Goal: Check status: Check status

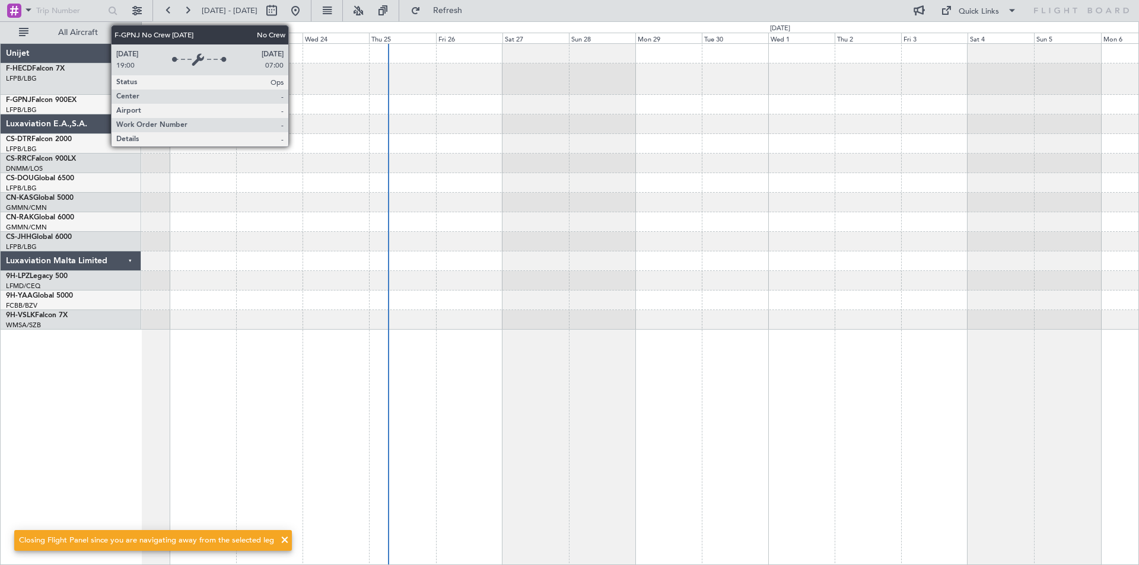
click at [444, 106] on div at bounding box center [639, 105] width 997 height 20
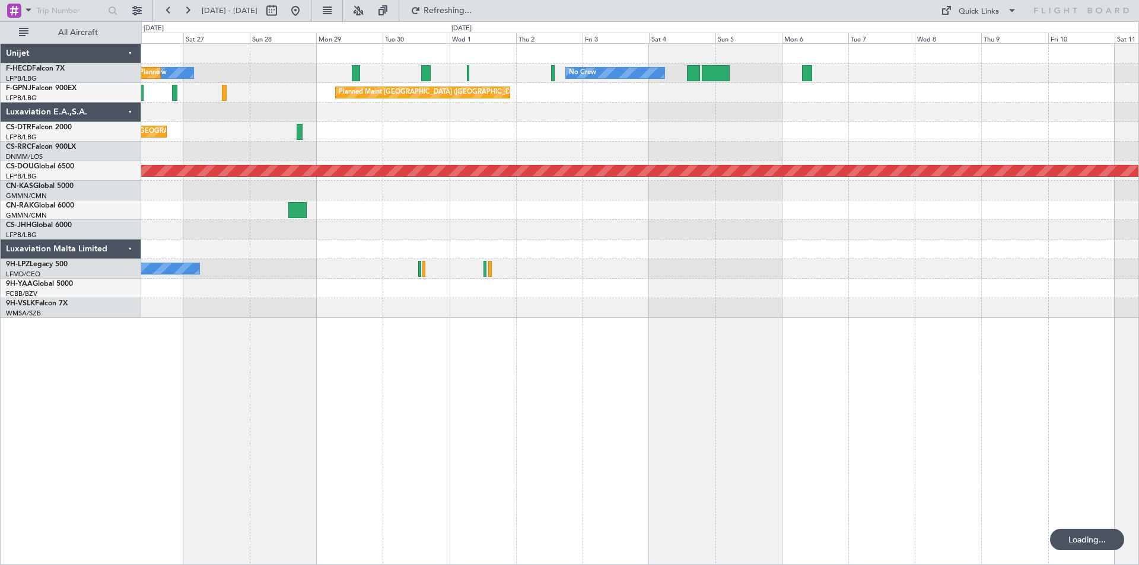
click at [259, 147] on div at bounding box center [639, 152] width 997 height 20
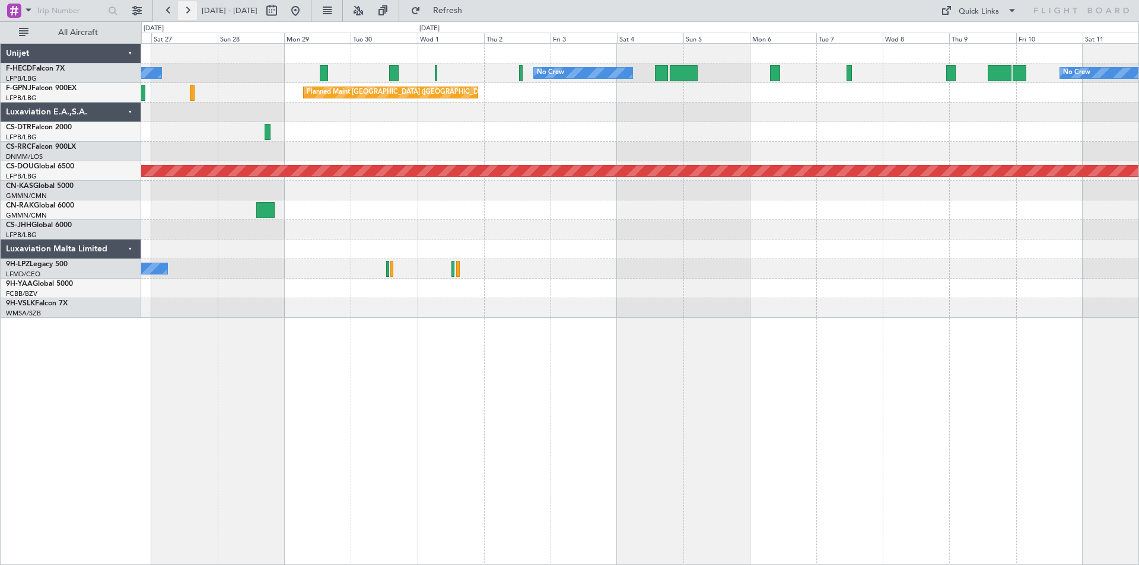
click at [189, 9] on button at bounding box center [187, 10] width 19 height 19
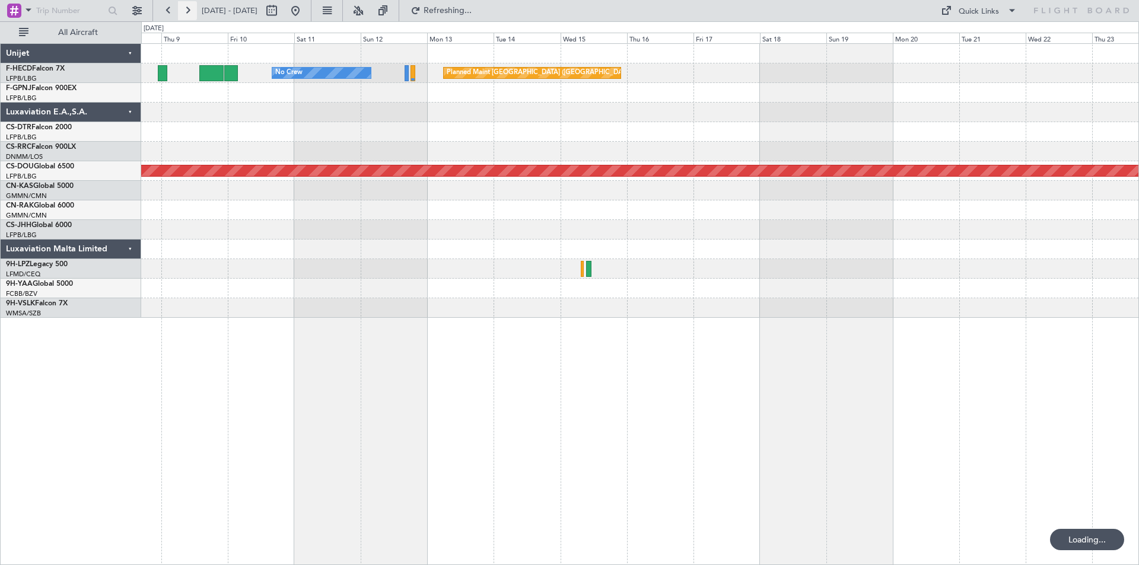
click at [189, 9] on button at bounding box center [187, 10] width 19 height 19
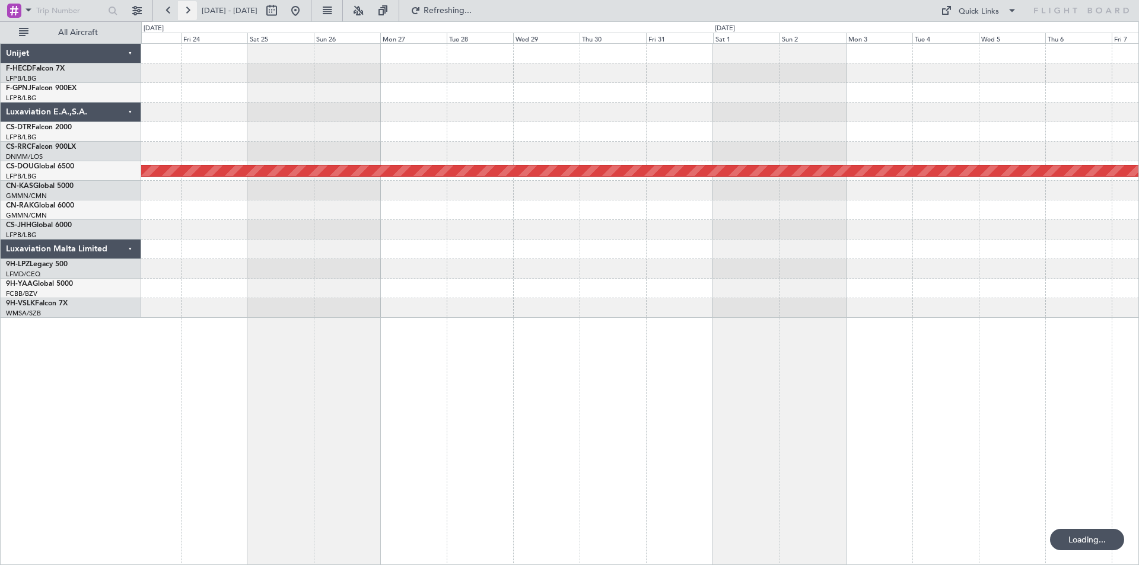
click at [189, 9] on button at bounding box center [187, 10] width 19 height 19
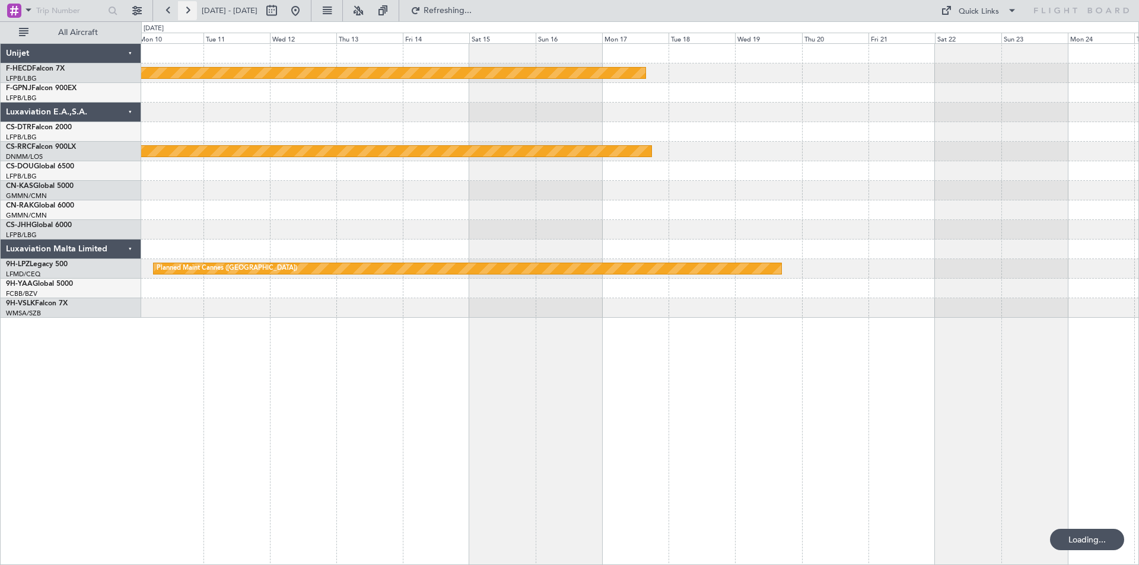
click at [189, 9] on button at bounding box center [187, 10] width 19 height 19
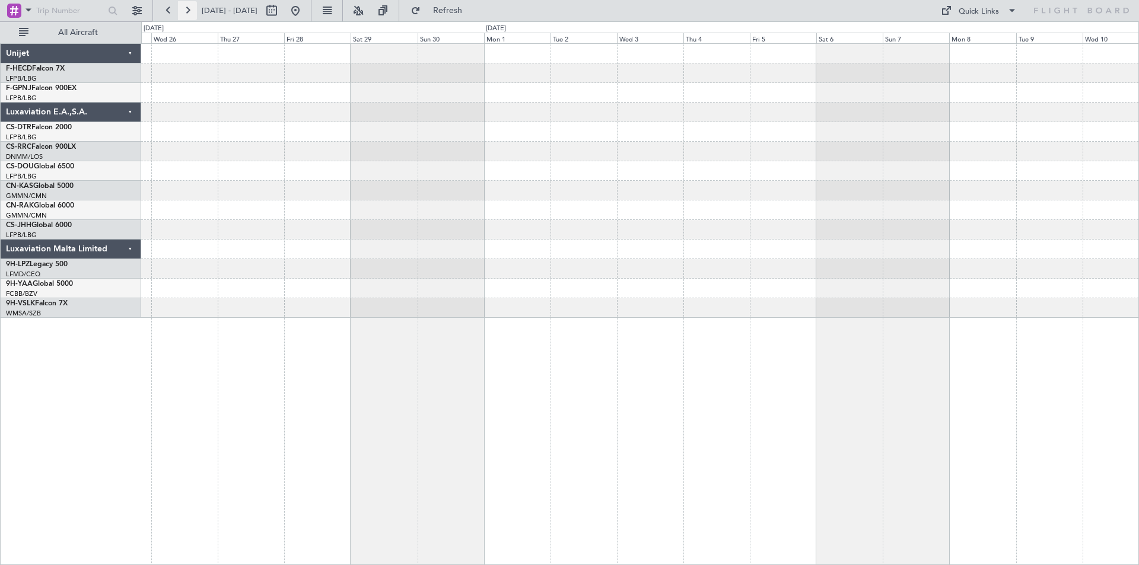
click at [189, 9] on button at bounding box center [187, 10] width 19 height 19
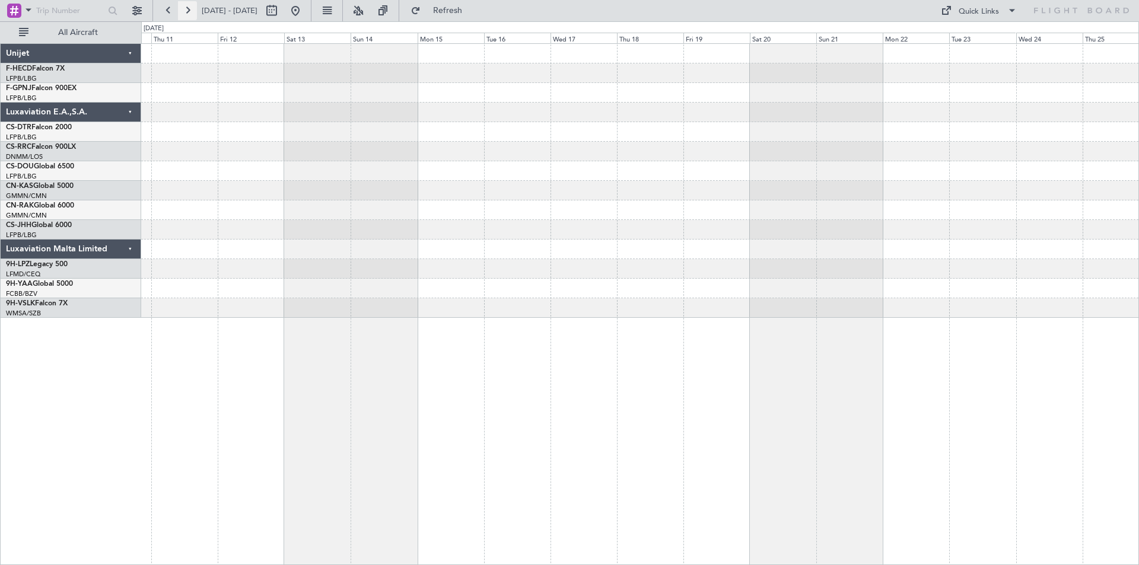
click at [189, 9] on button at bounding box center [187, 10] width 19 height 19
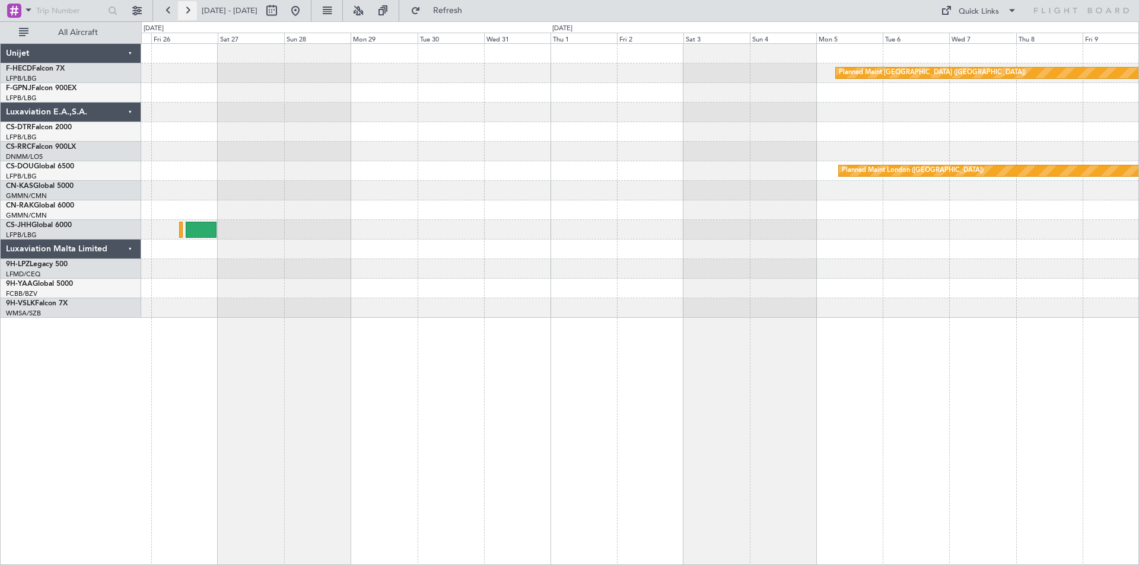
click at [189, 9] on button at bounding box center [187, 10] width 19 height 19
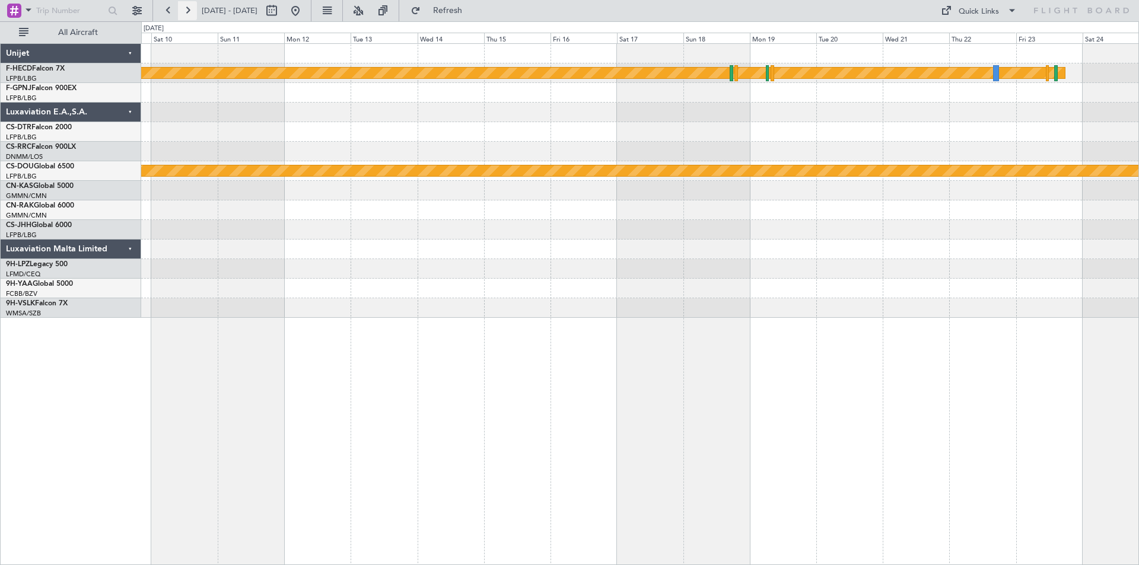
click at [189, 9] on button at bounding box center [187, 10] width 19 height 19
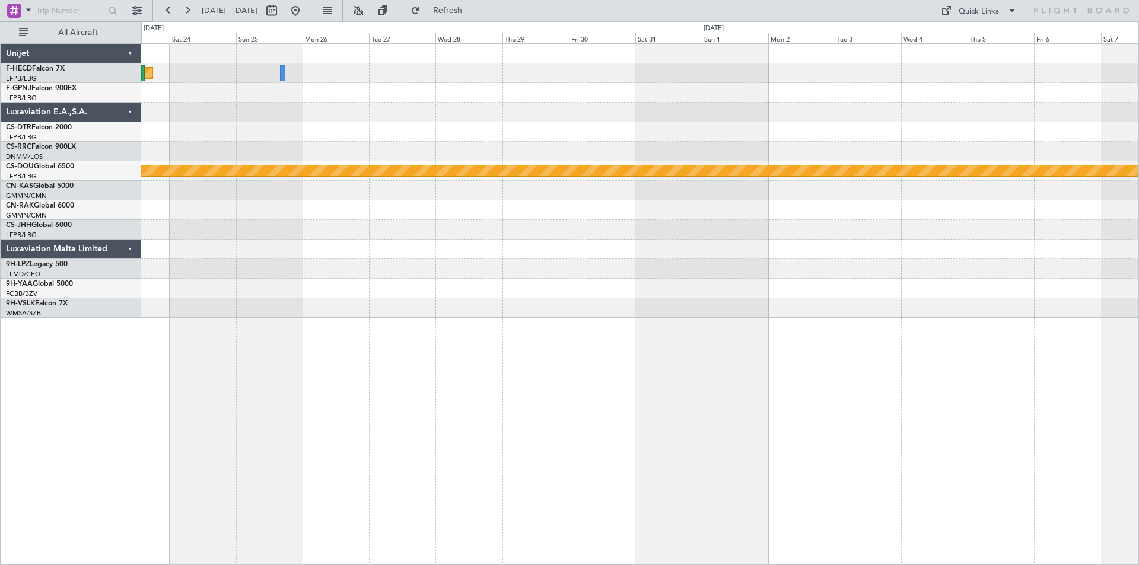
click at [335, 78] on div "Planned Maint [GEOGRAPHIC_DATA] ([GEOGRAPHIC_DATA])" at bounding box center [639, 73] width 997 height 20
click at [189, 11] on button at bounding box center [187, 10] width 19 height 19
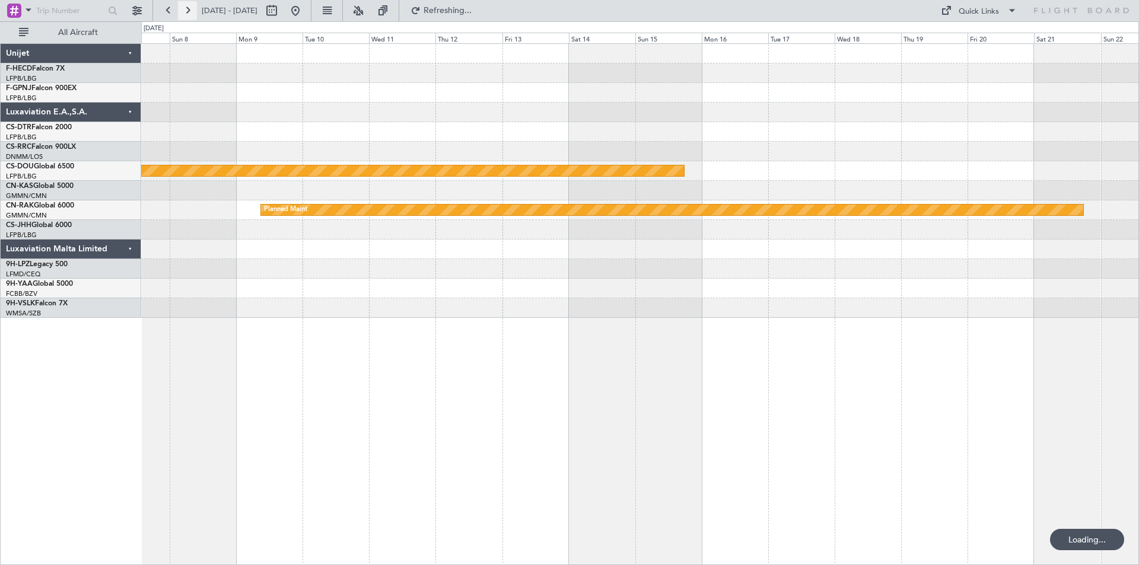
click at [189, 11] on button at bounding box center [187, 10] width 19 height 19
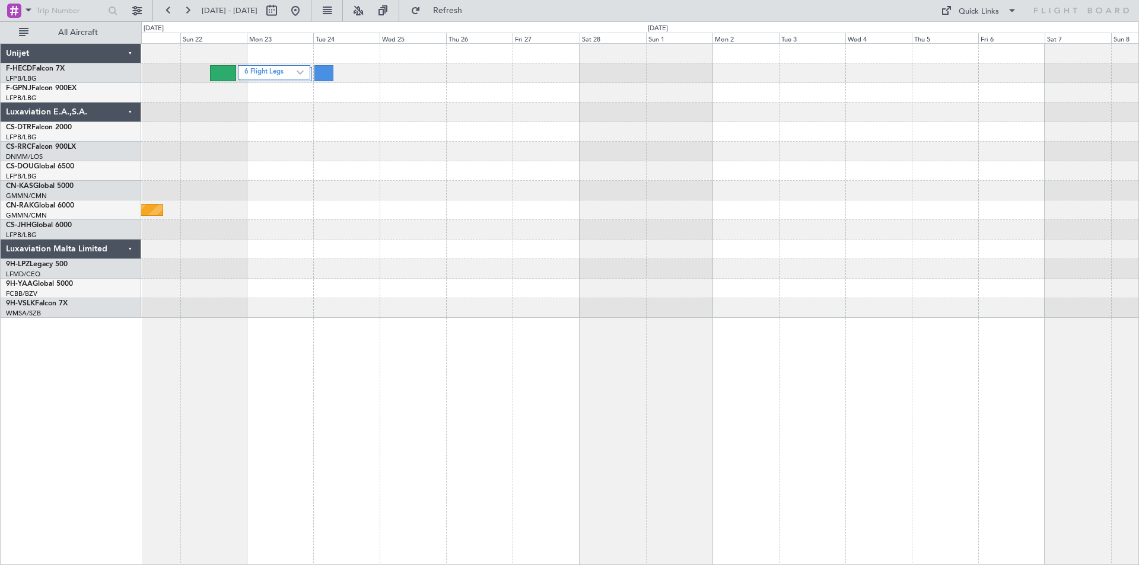
click at [406, 107] on div at bounding box center [639, 113] width 997 height 20
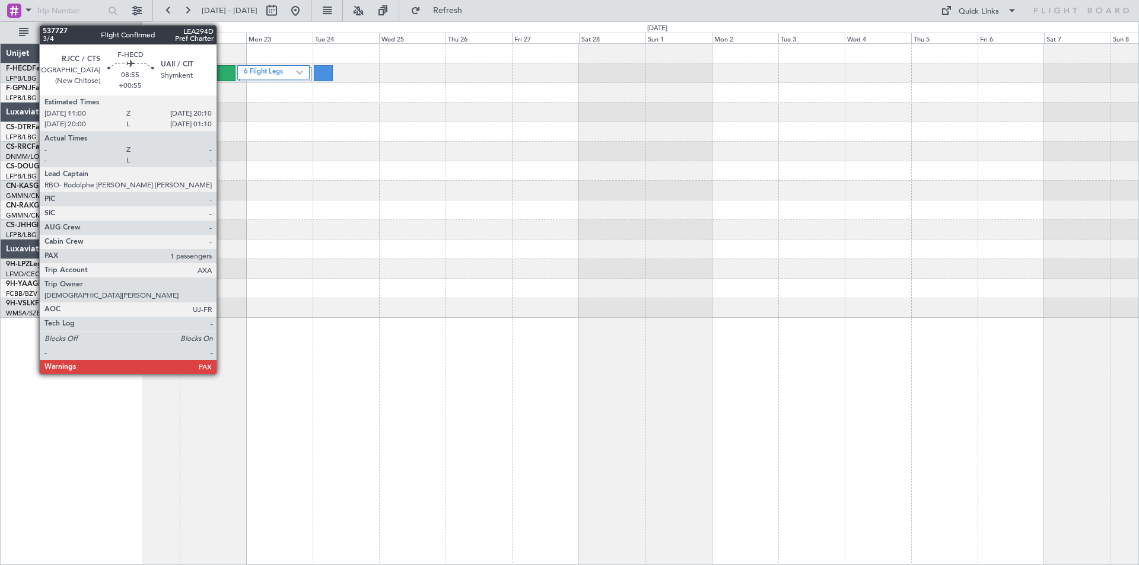
click at [222, 73] on div at bounding box center [221, 73] width 25 height 16
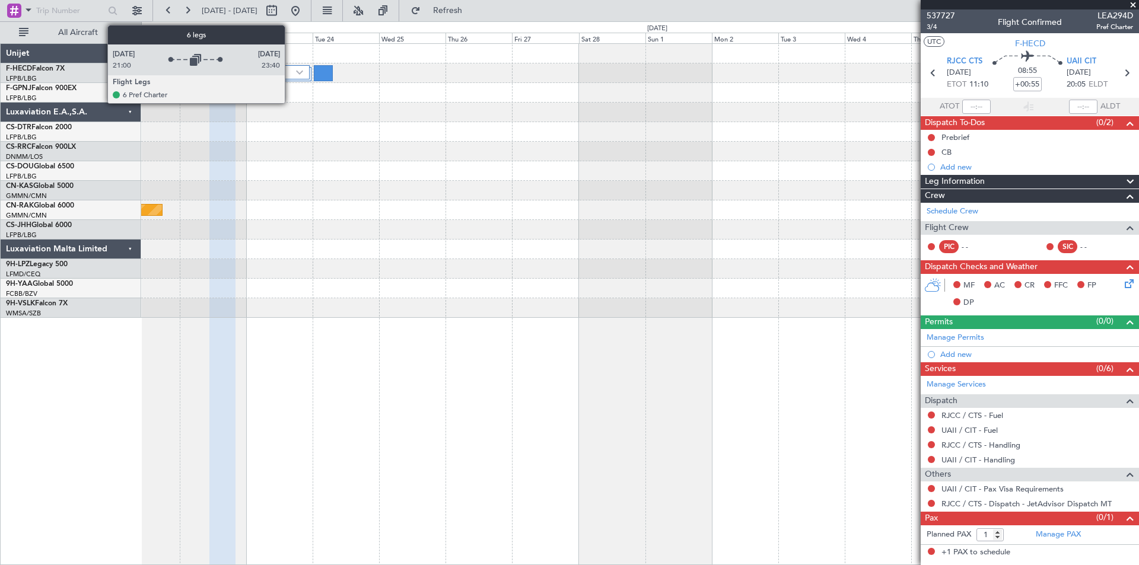
click at [290, 72] on label "6 Flight Legs" at bounding box center [270, 73] width 52 height 10
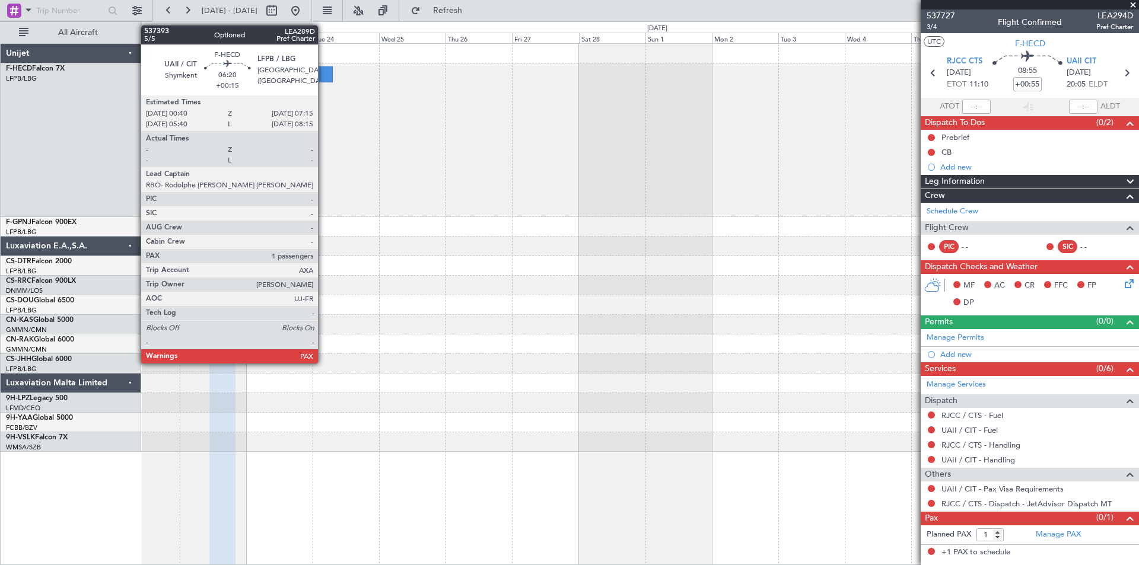
click at [323, 73] on div at bounding box center [323, 74] width 18 height 16
type input "+00:15"
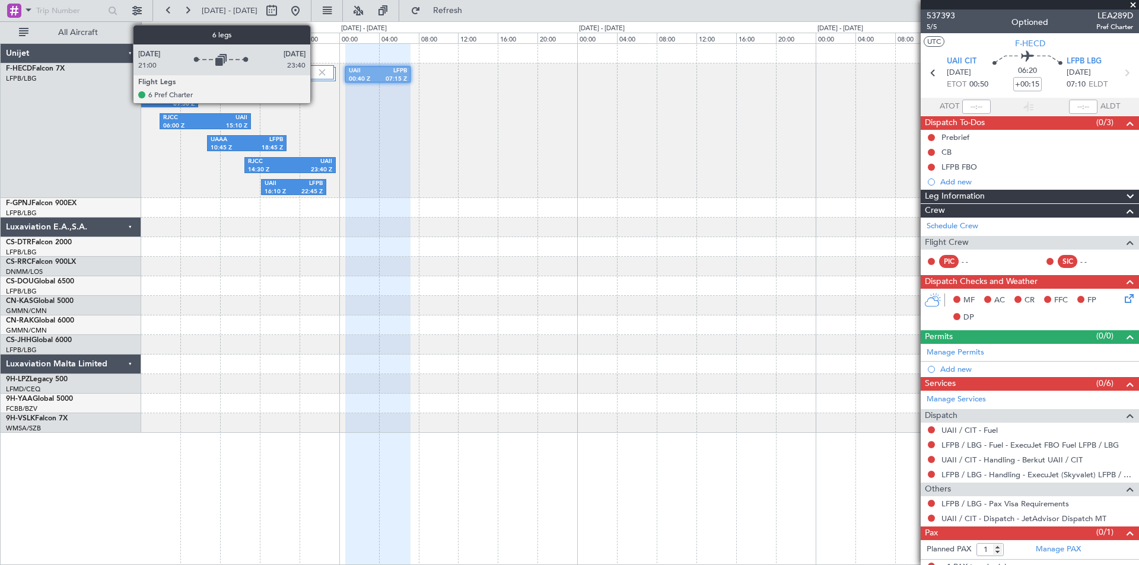
click at [315, 79] on div "6 Flight Legs" at bounding box center [202, 72] width 263 height 14
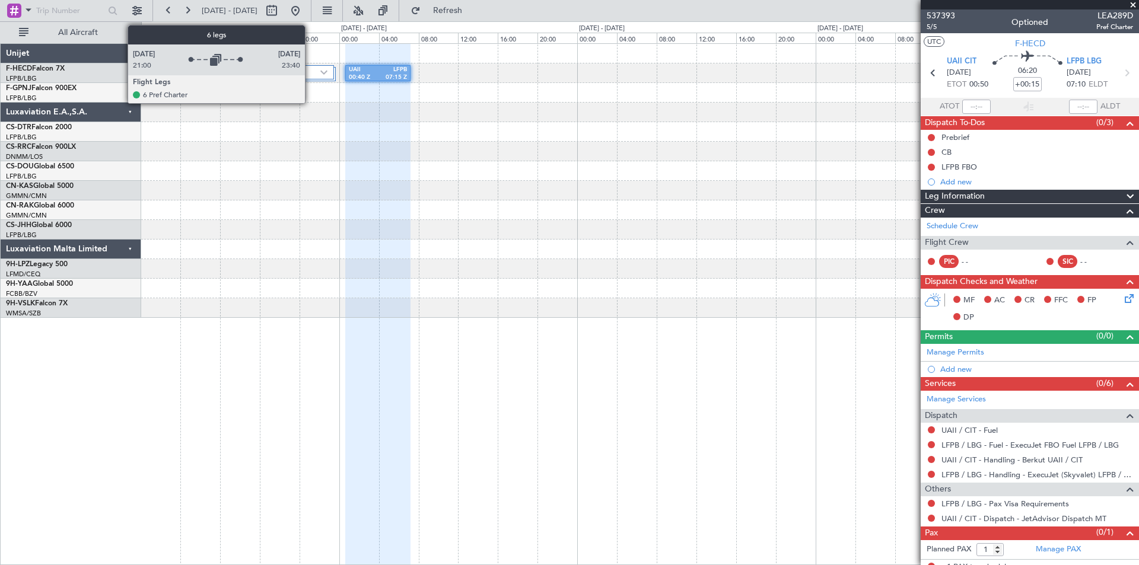
click at [310, 74] on label "6 Flight Legs" at bounding box center [198, 73] width 243 height 10
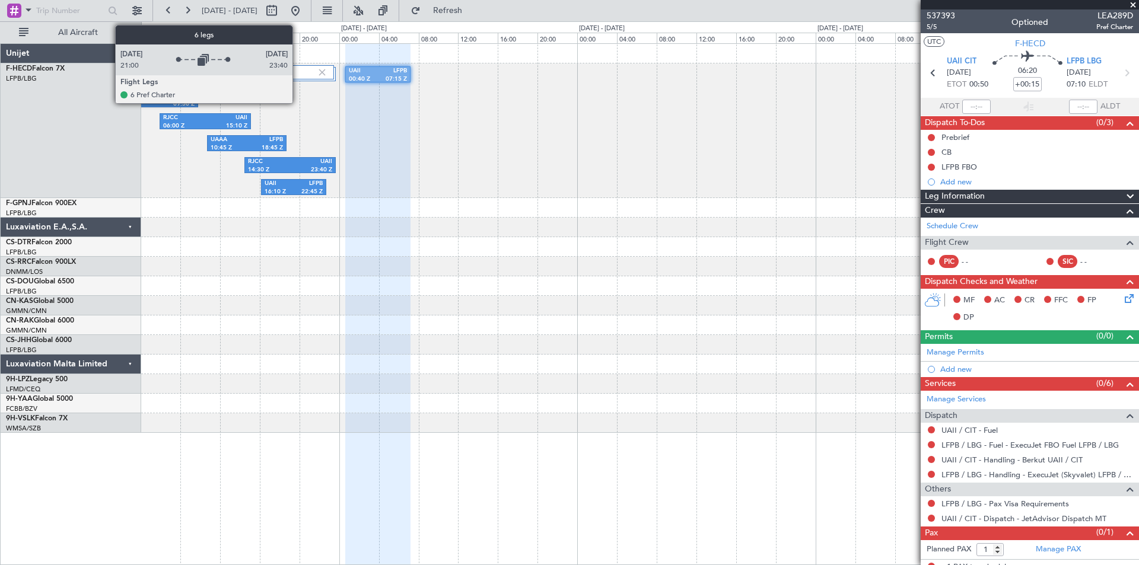
click at [298, 72] on label "6 Flight Legs" at bounding box center [197, 73] width 240 height 10
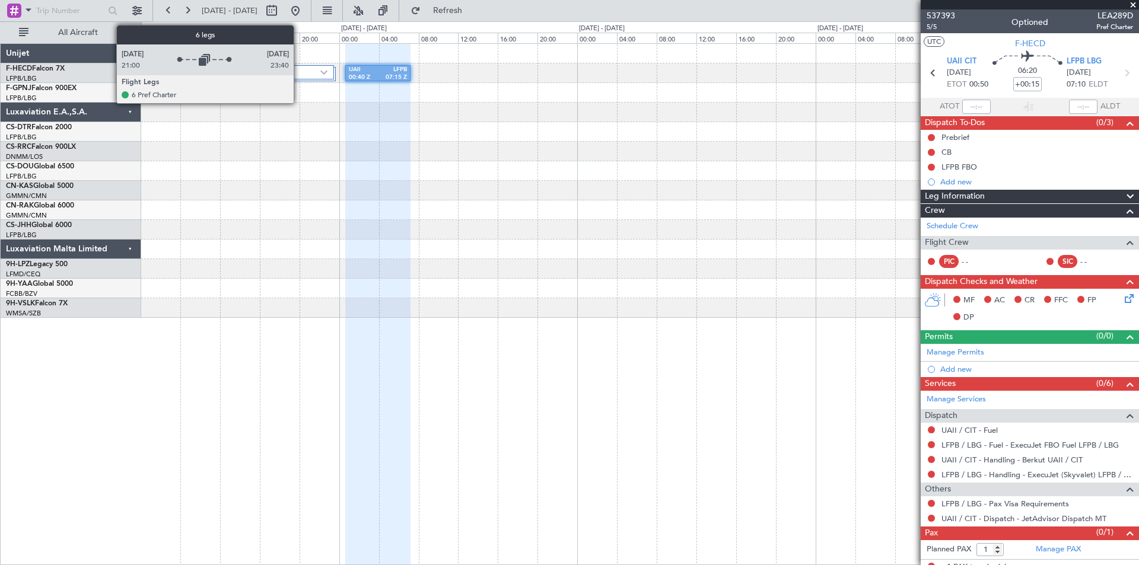
click at [299, 69] on label "6 Flight Legs" at bounding box center [198, 73] width 243 height 10
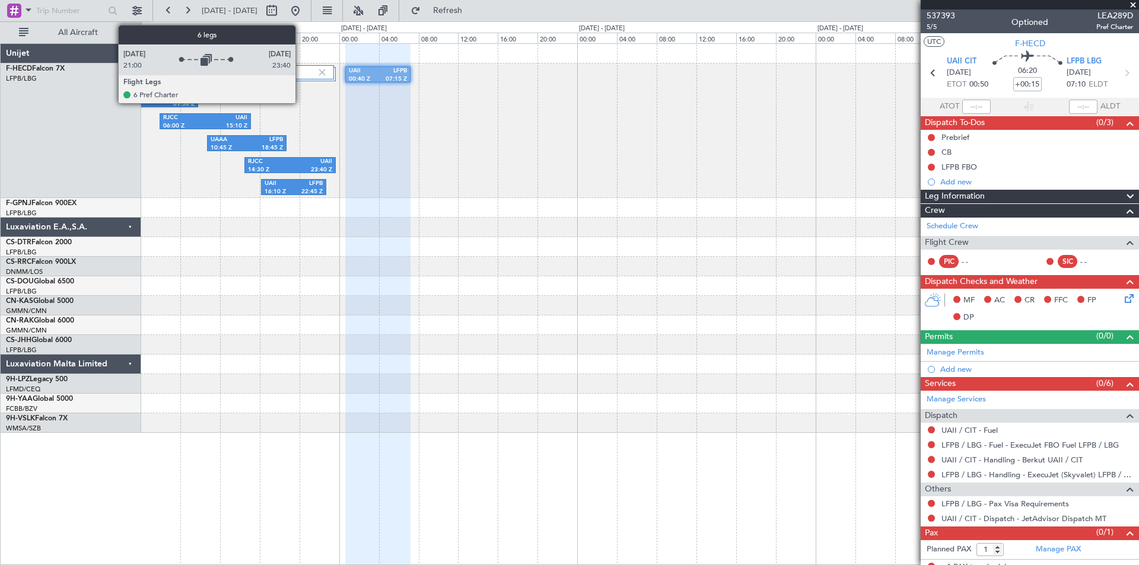
click at [301, 81] on div "6 Flight Legs" at bounding box center [203, 77] width 265 height 25
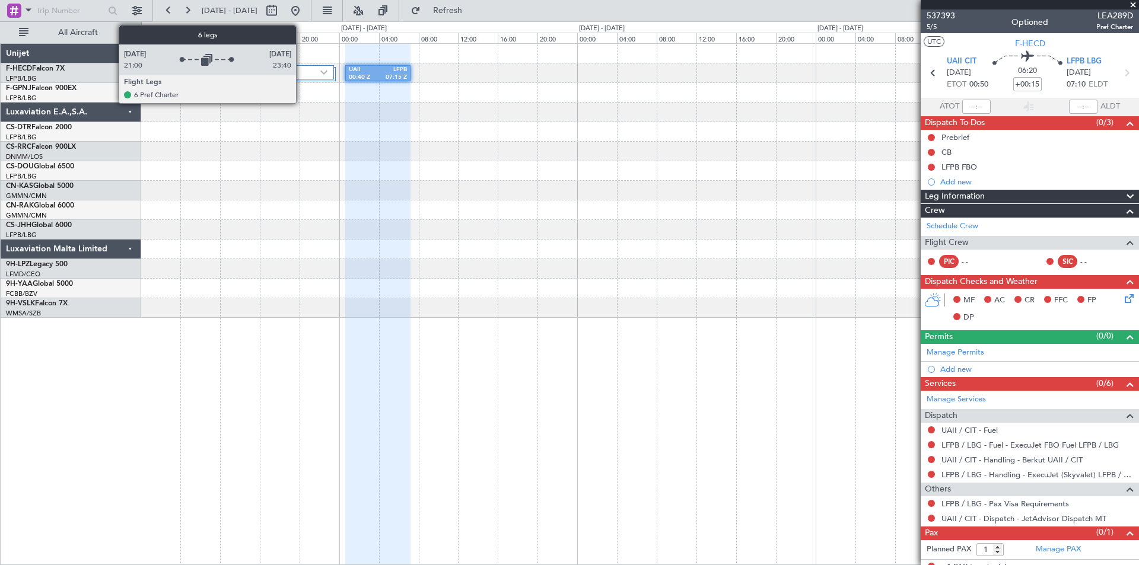
click at [302, 81] on div "6 Flight Legs" at bounding box center [203, 77] width 265 height 25
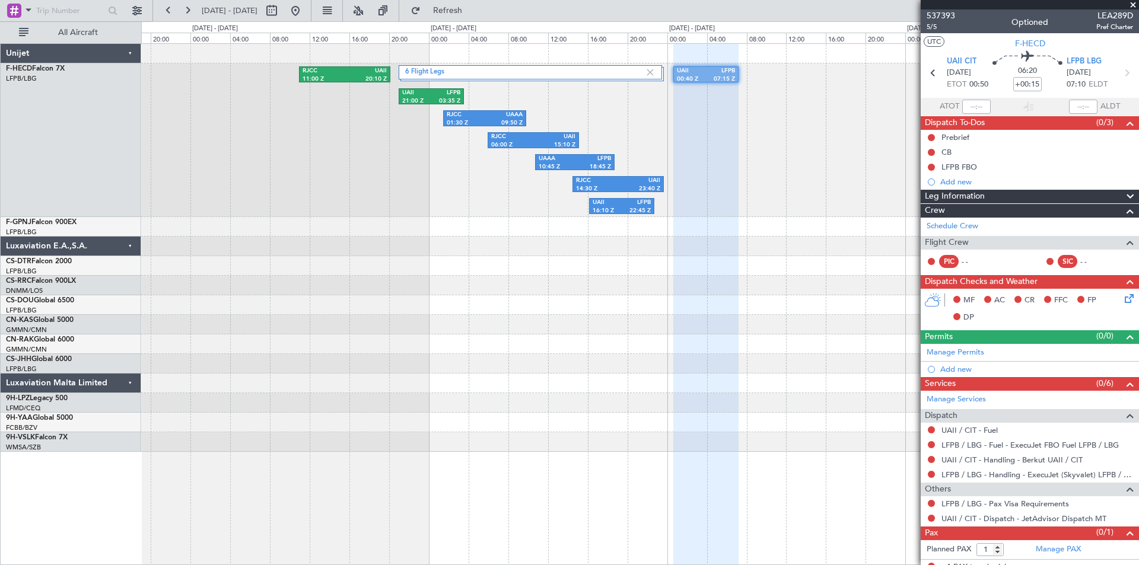
click at [410, 158] on div "6 Flight Legs UAII 00:40 Z LFPB 07:15 Z RJCC 01:30 Z UAAA 09:50 Z RJCC 06:00 Z …" at bounding box center [639, 140] width 997 height 154
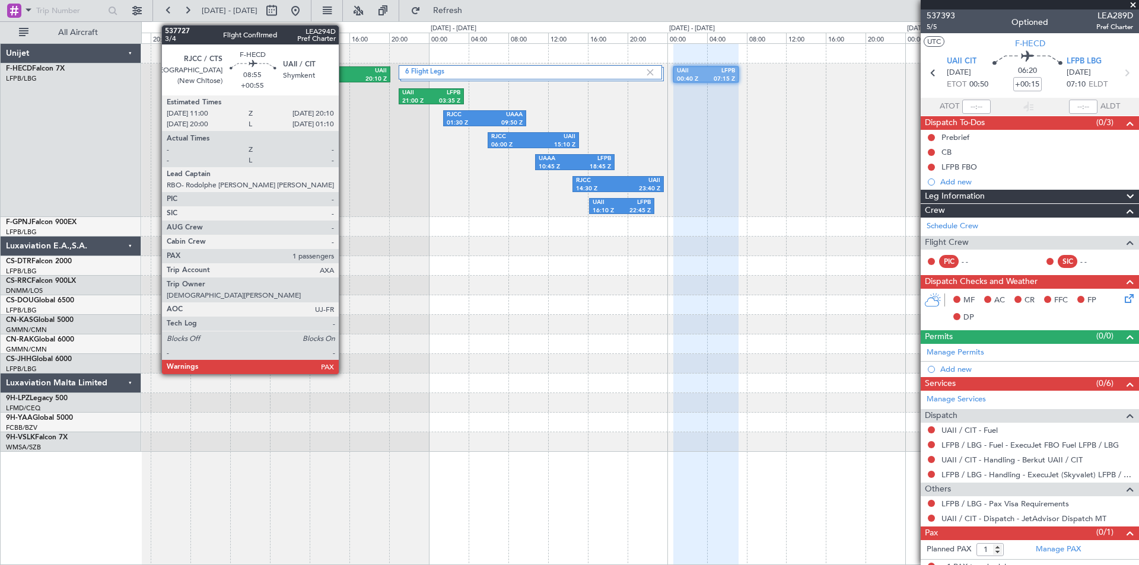
click at [344, 73] on div "RJCC" at bounding box center [323, 71] width 42 height 8
